Goal: Information Seeking & Learning: Understand process/instructions

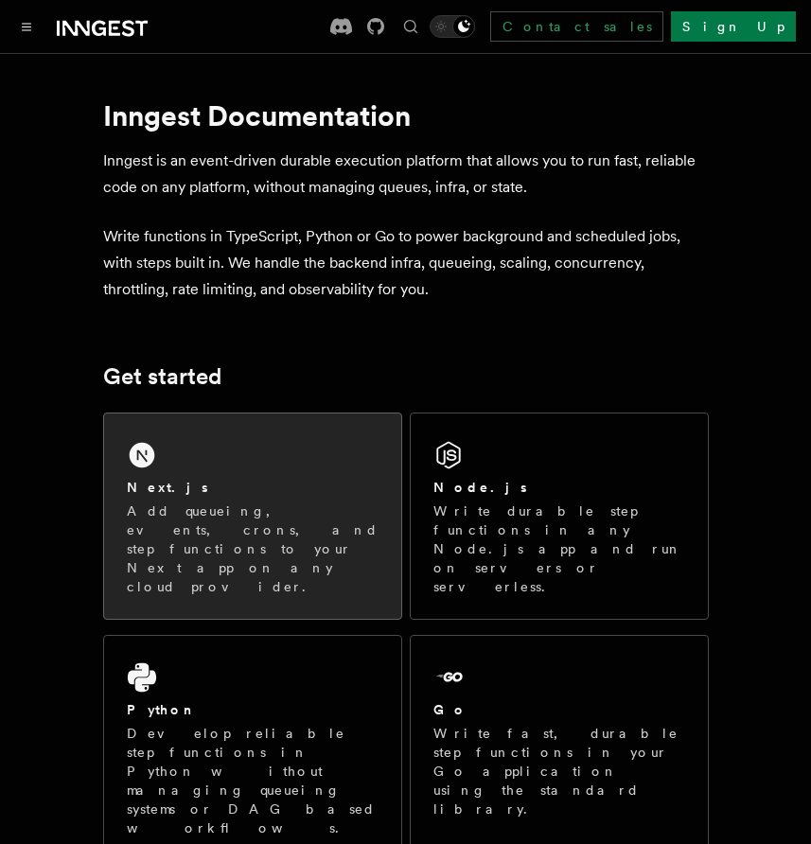
click at [218, 483] on div "Next.js" at bounding box center [253, 488] width 252 height 20
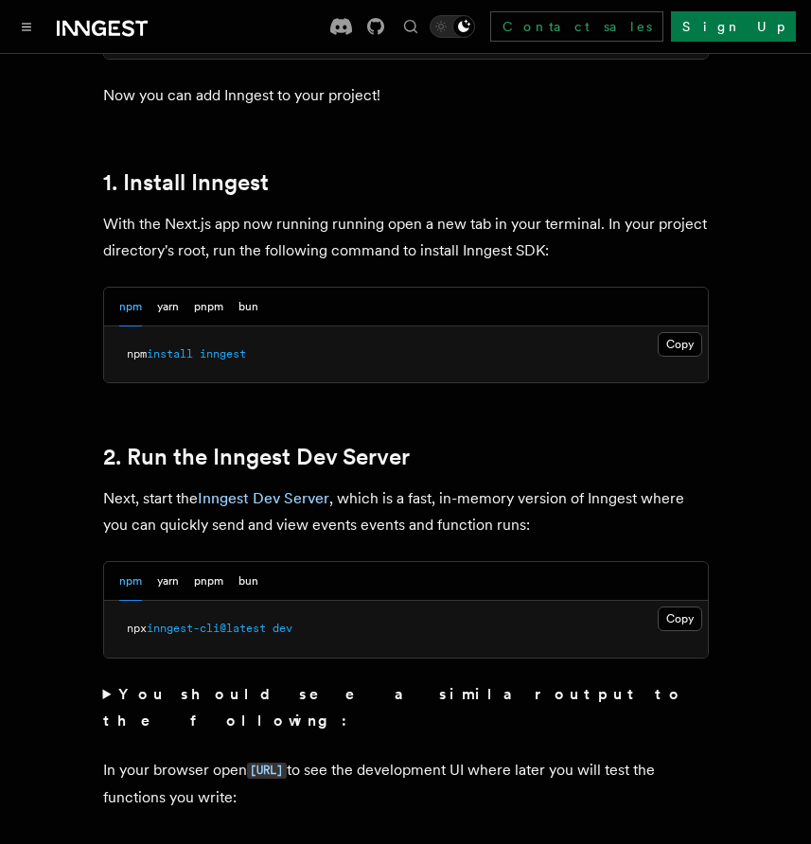
scroll to position [1060, 0]
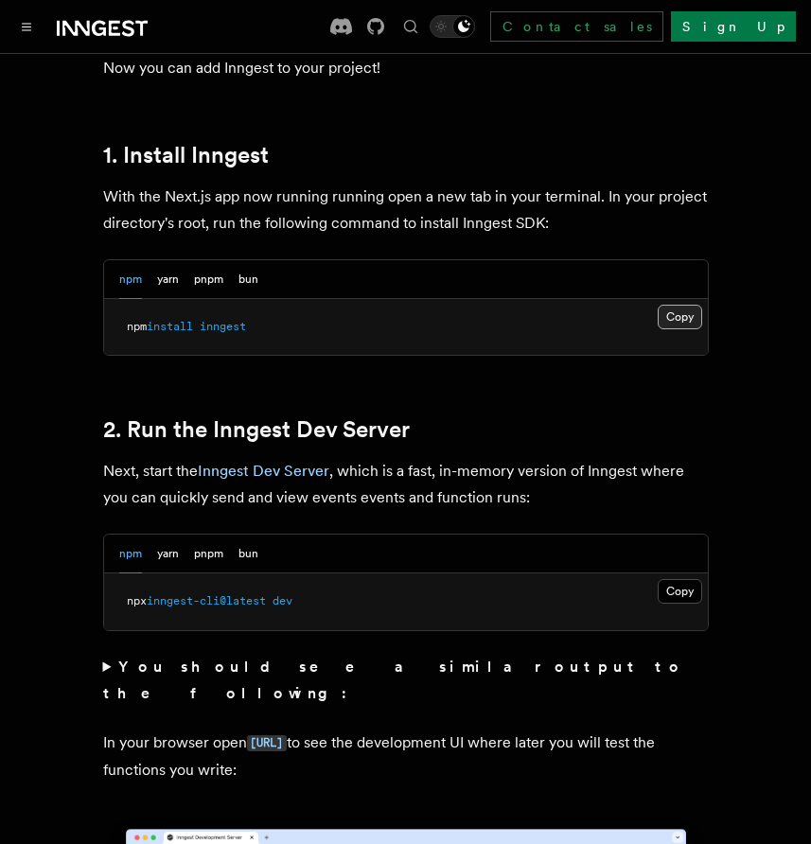
click at [683, 305] on button "Copy Copied" at bounding box center [680, 317] width 44 height 25
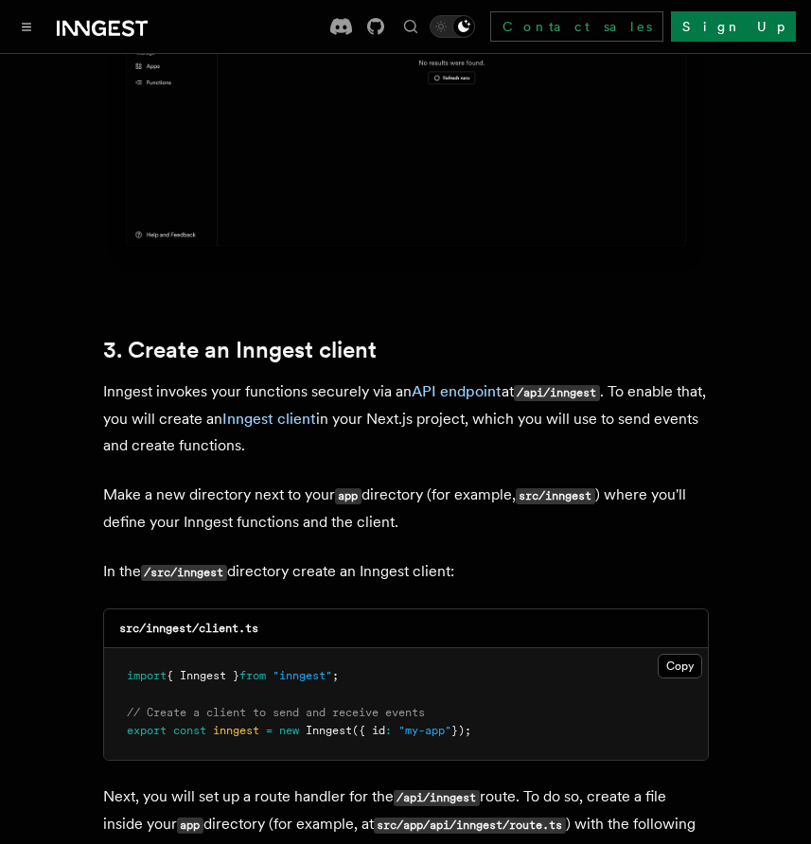
scroll to position [2007, 0]
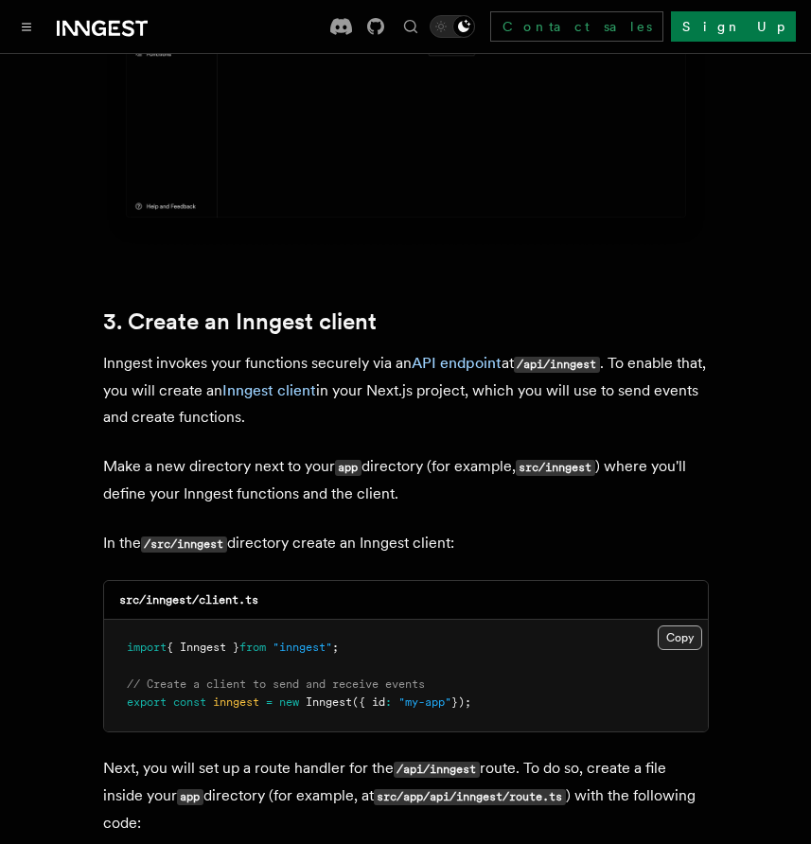
click at [679, 626] on button "Copy Copied" at bounding box center [680, 638] width 44 height 25
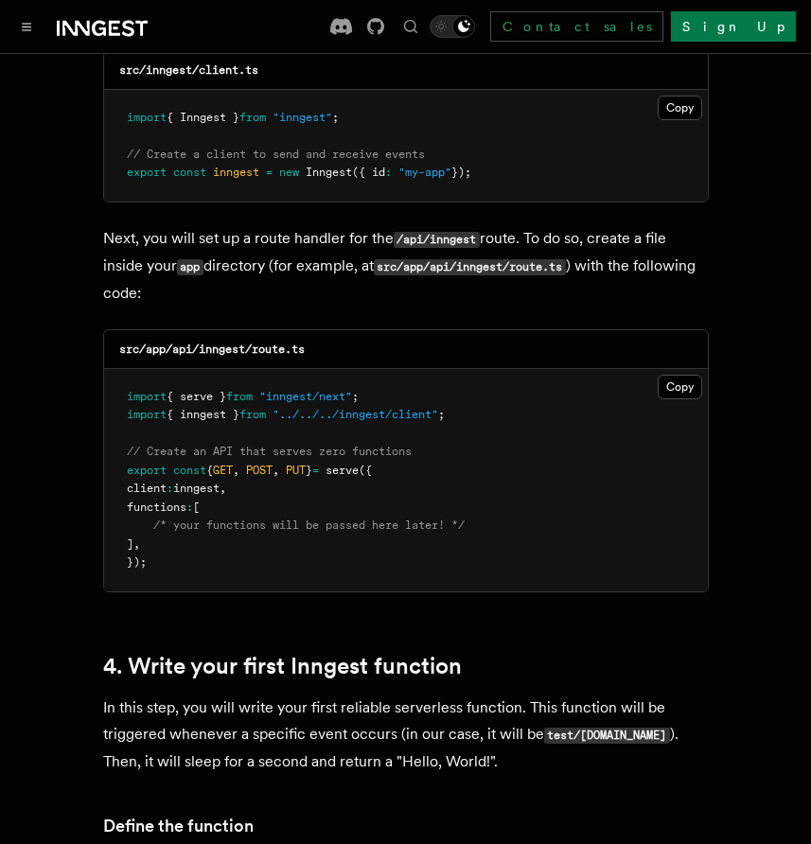
scroll to position [2575, 0]
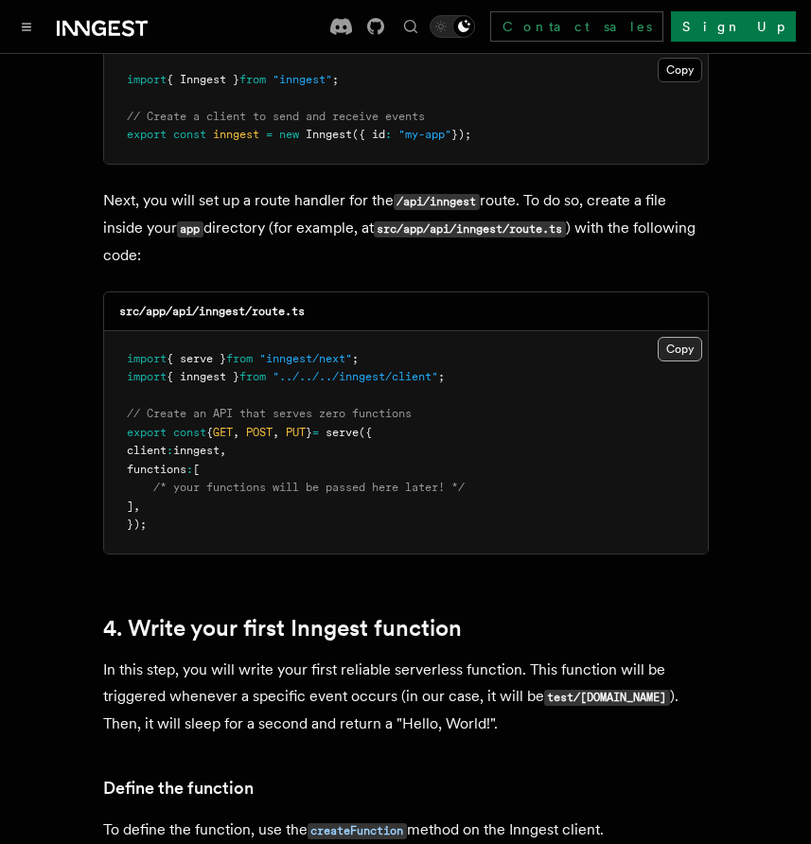
click at [676, 337] on button "Copy Copied" at bounding box center [680, 349] width 44 height 25
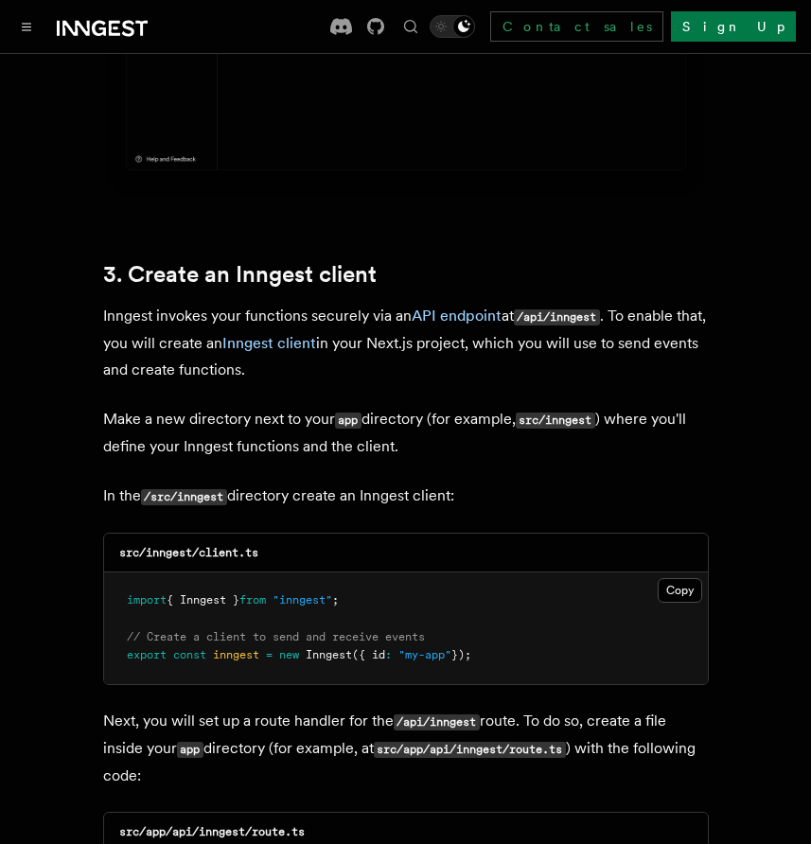
scroll to position [2018, 0]
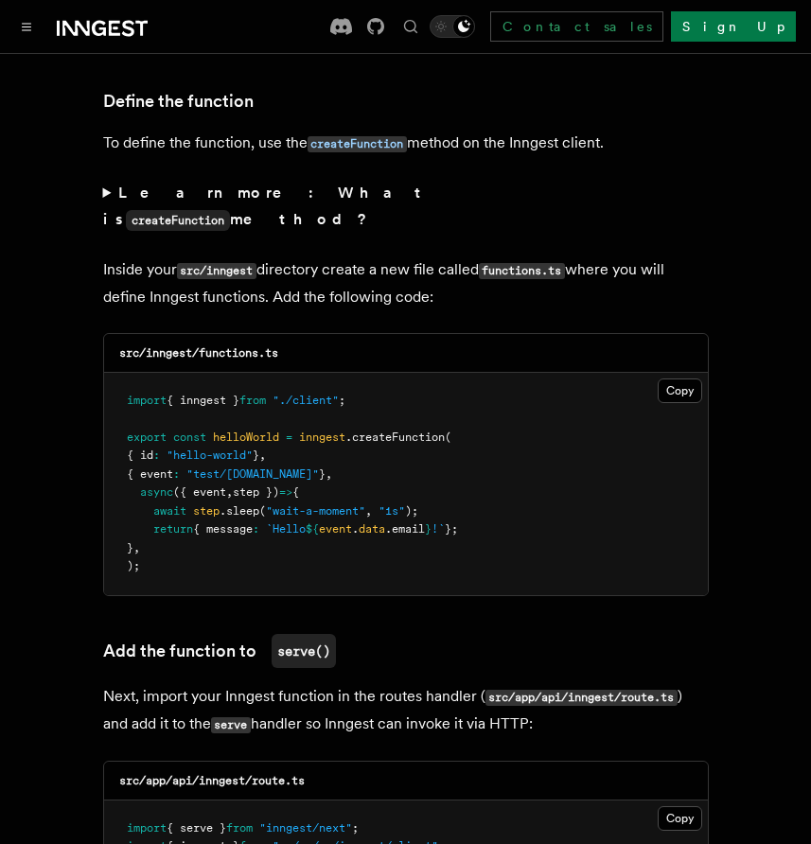
scroll to position [3268, 0]
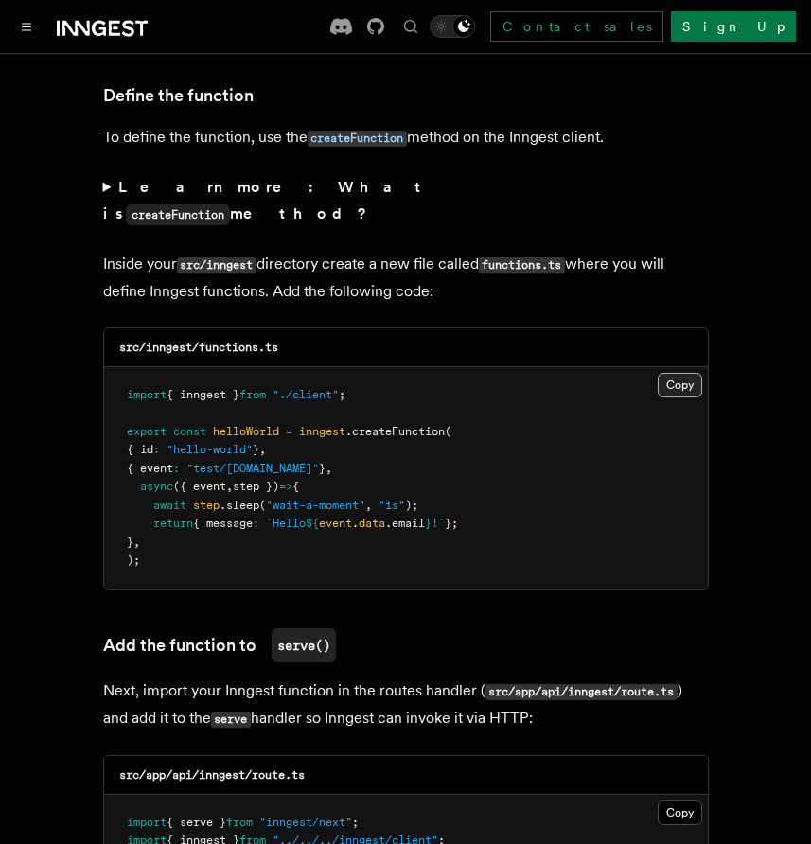
click at [675, 373] on button "Copy Copied" at bounding box center [680, 385] width 44 height 25
